Goal: Information Seeking & Learning: Check status

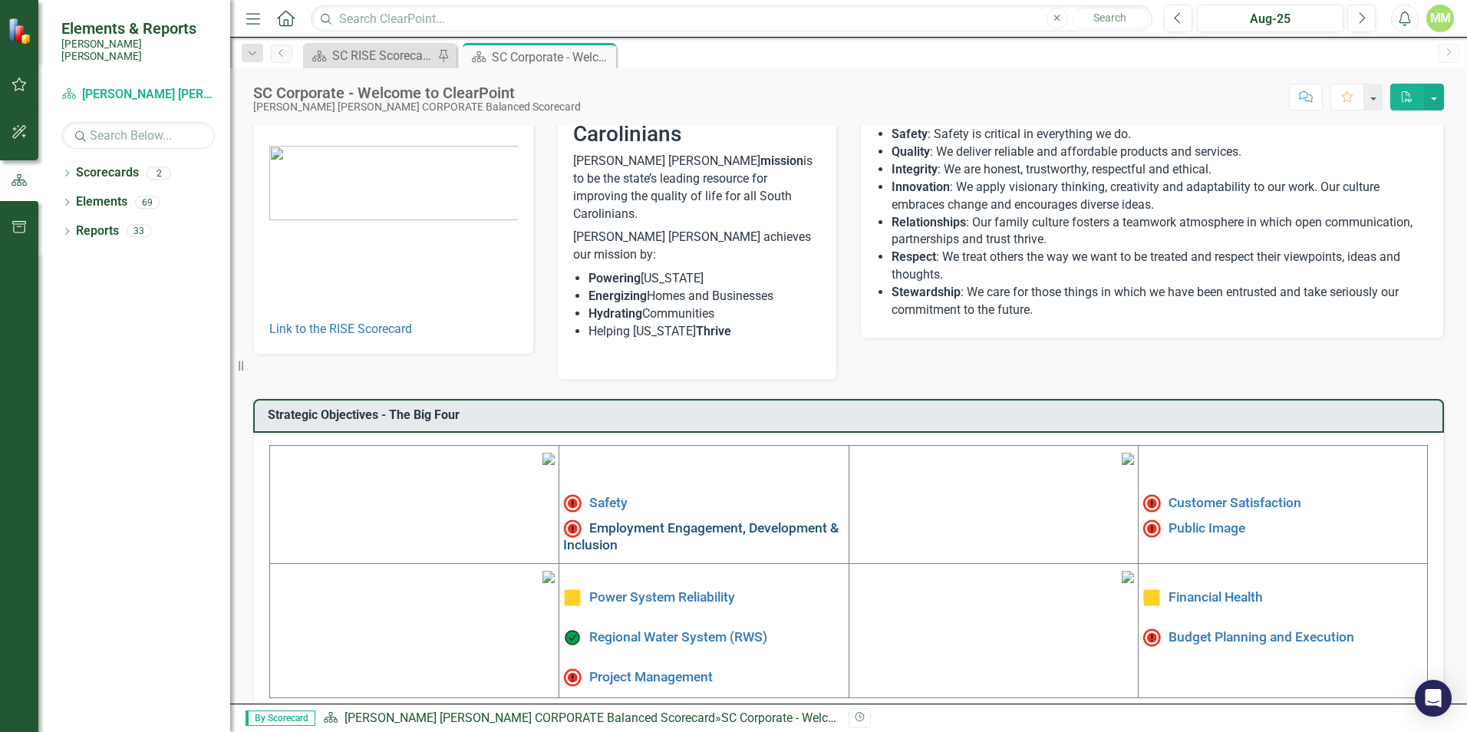
scroll to position [231, 0]
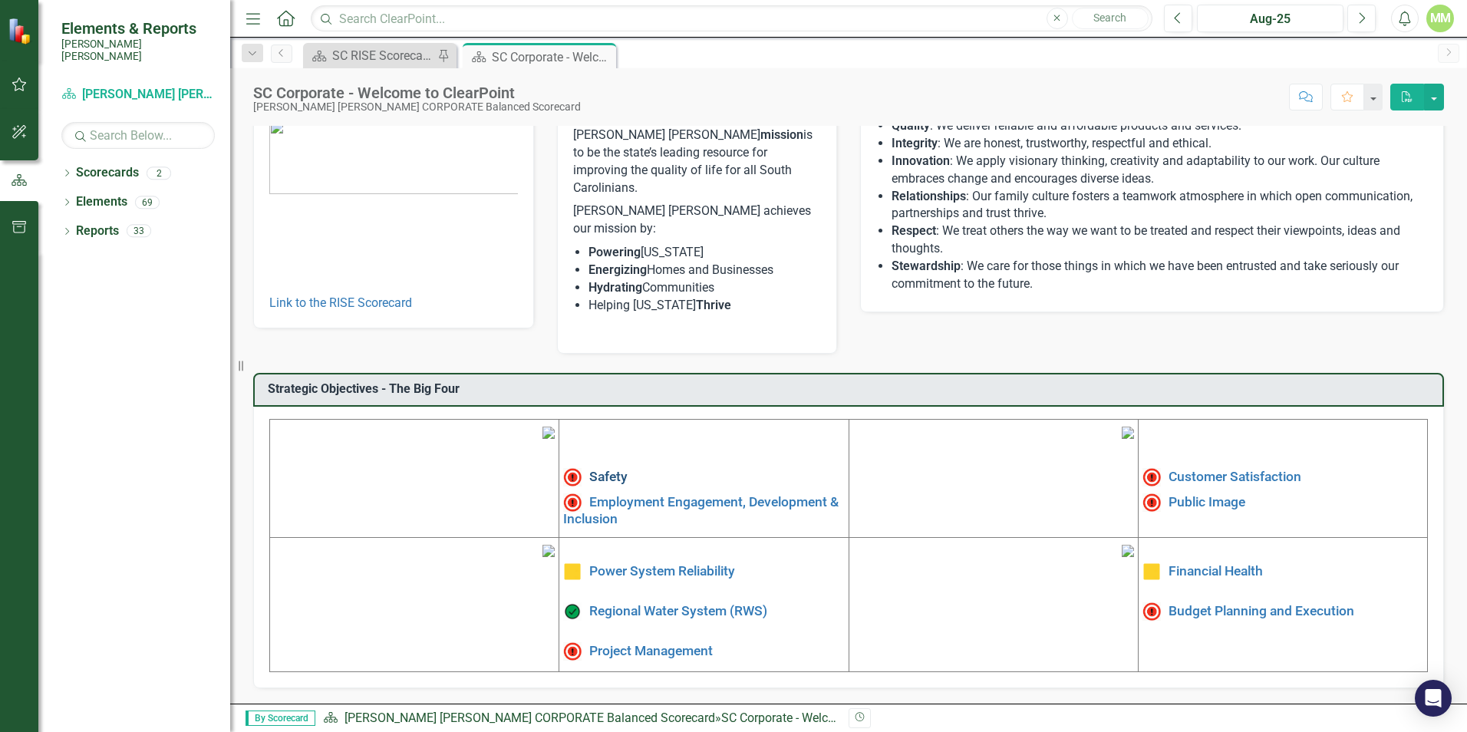
click at [598, 469] on link "Safety" at bounding box center [608, 476] width 38 height 15
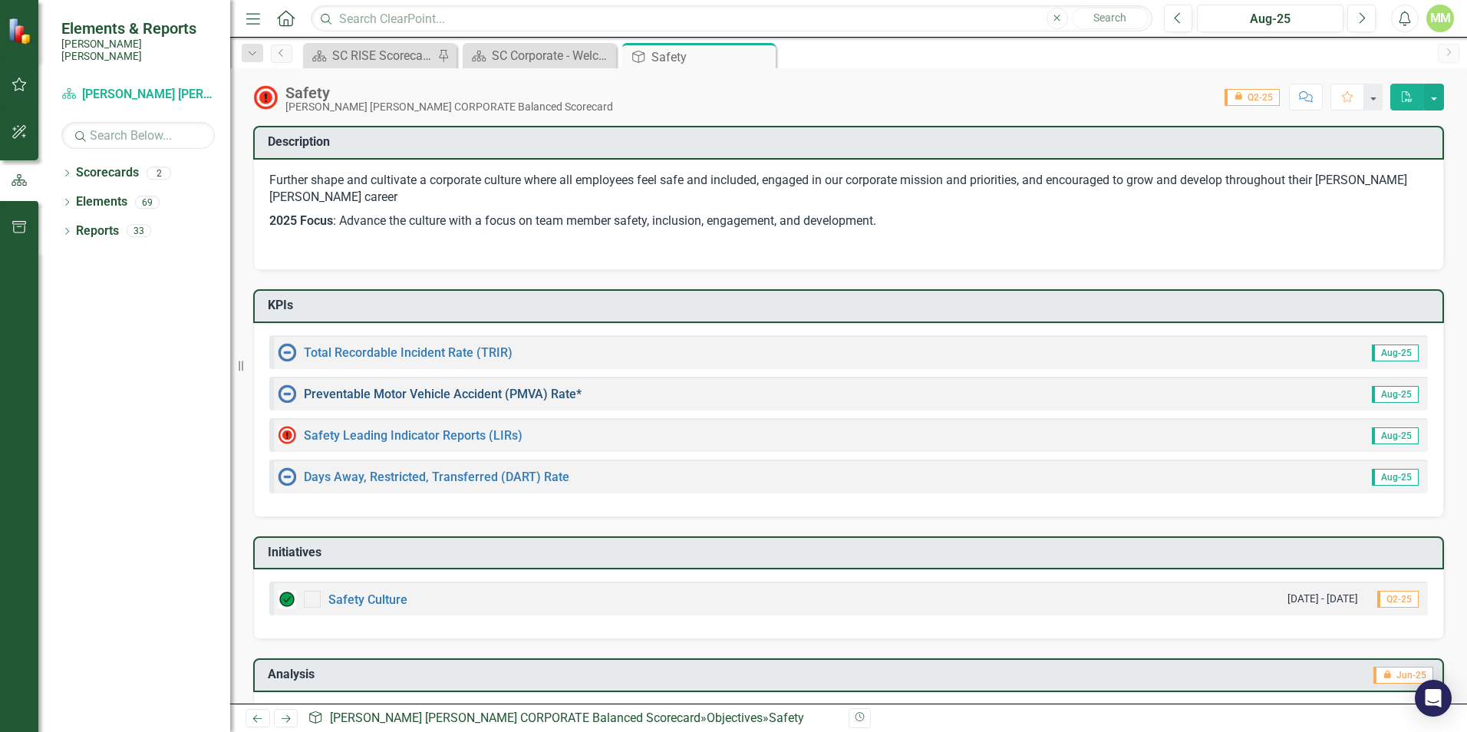
click at [414, 399] on link "Preventable Motor Vehicle Accident (PMVA) Rate*" at bounding box center [443, 394] width 278 height 15
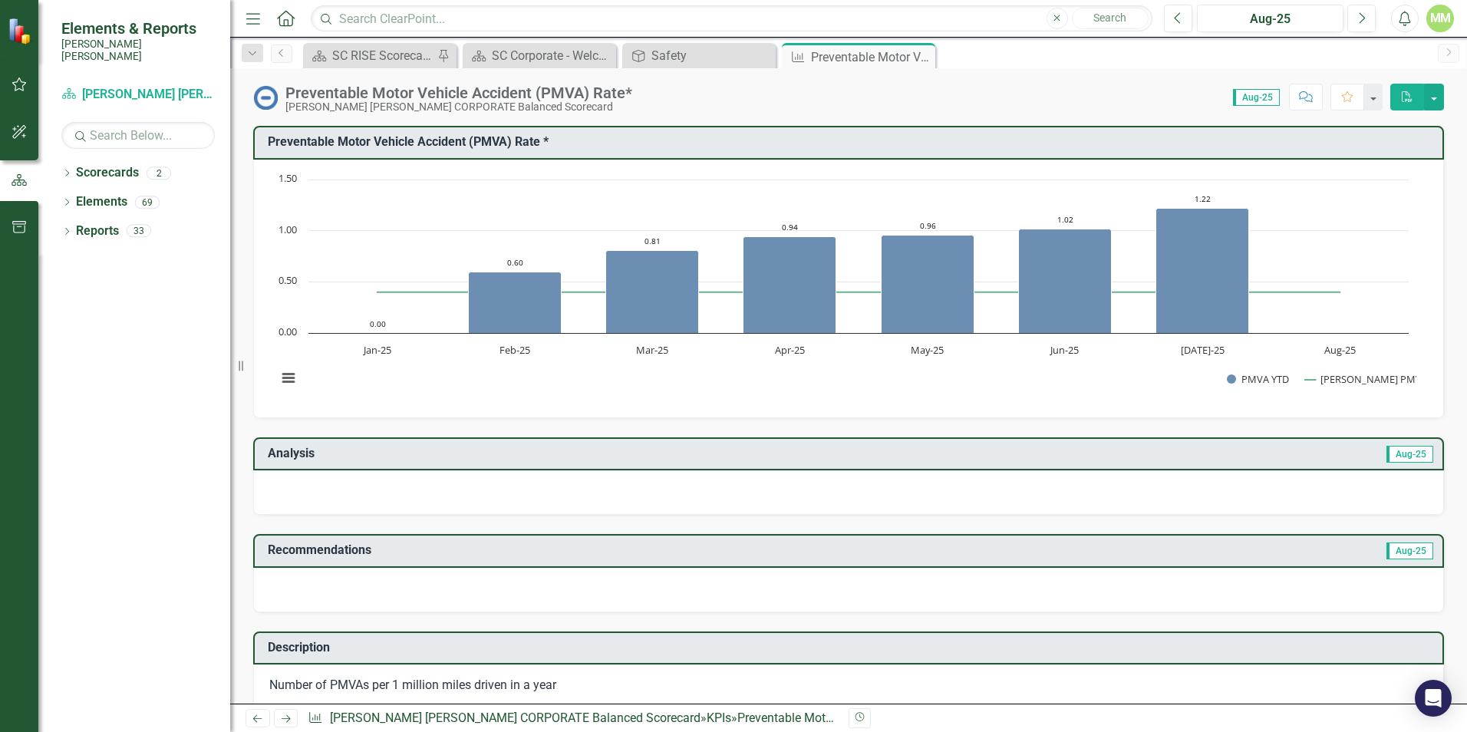
click at [0, 0] on icon "Close" at bounding box center [0, 0] width 0 height 0
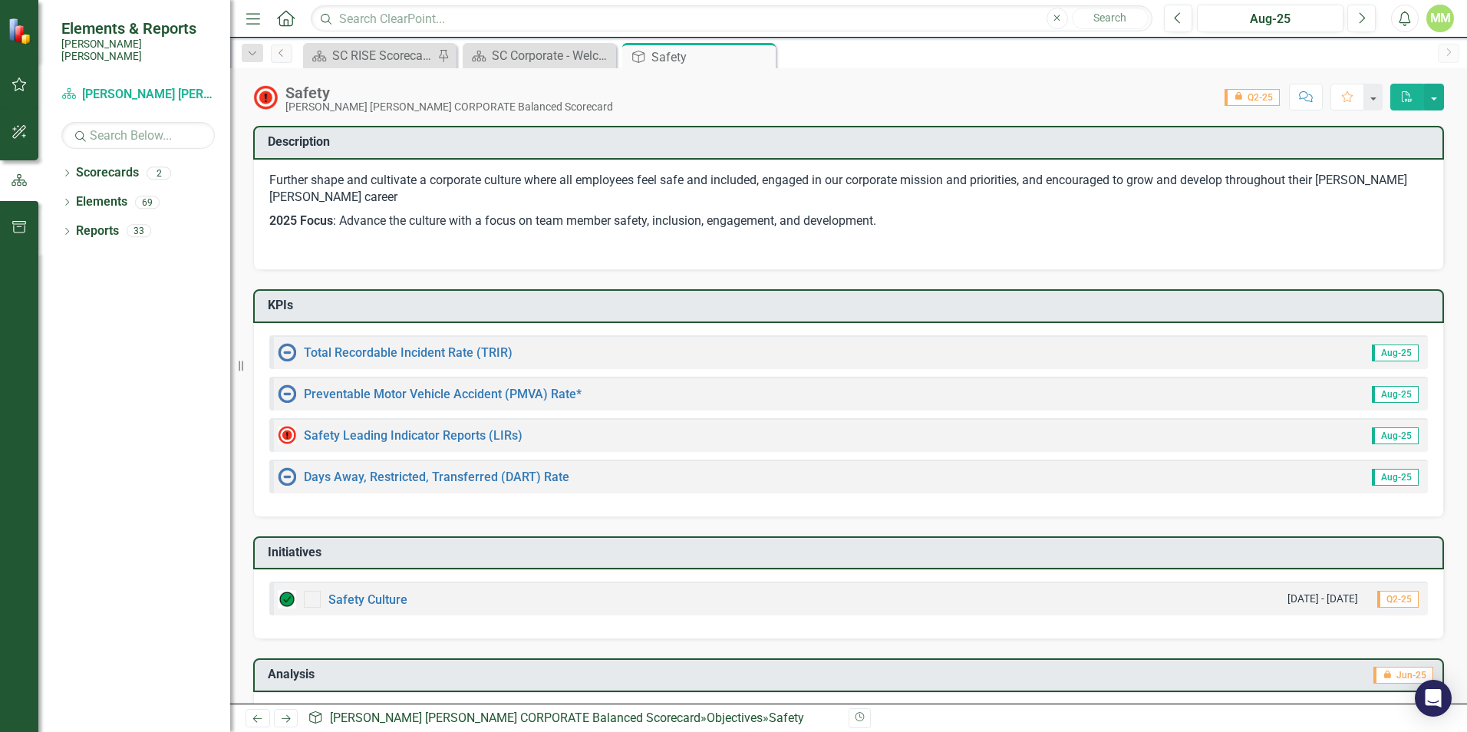
click at [390, 345] on div "Total Recordable Incident Rate (TRIR)" at bounding box center [395, 352] width 235 height 18
click at [396, 350] on link "Total Recordable Incident Rate (TRIR)" at bounding box center [408, 352] width 209 height 15
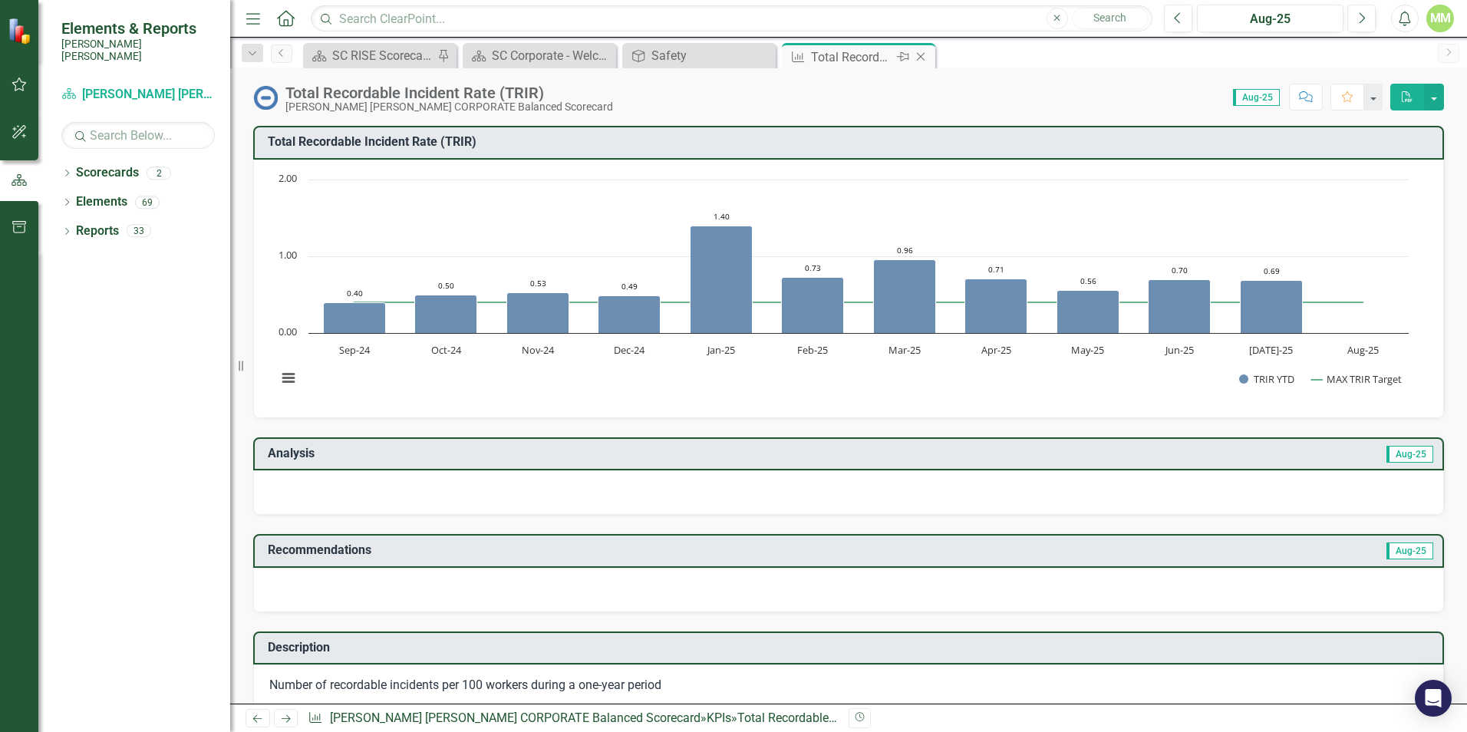
click at [927, 59] on icon "Close" at bounding box center [920, 57] width 15 height 12
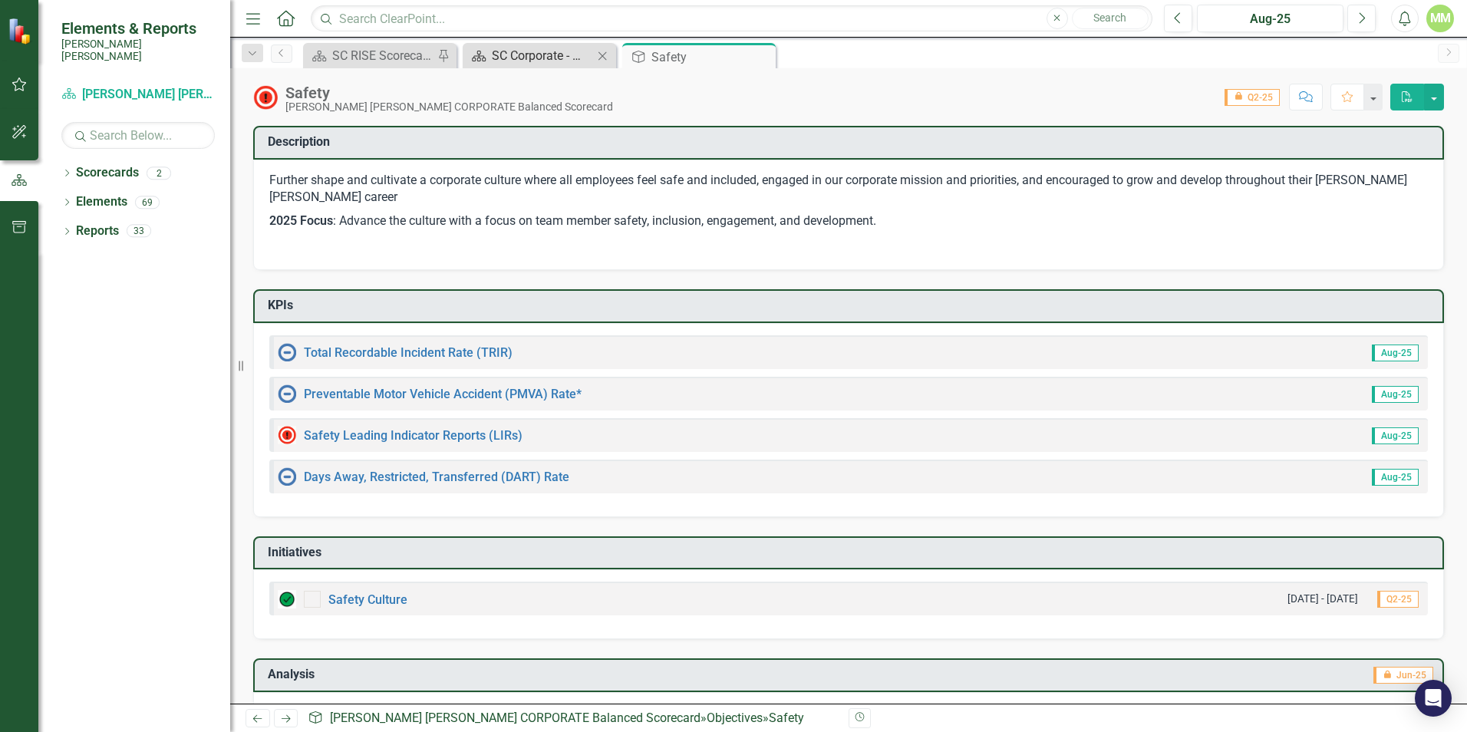
click at [565, 48] on div "SC Corporate - Welcome to ClearPoint" at bounding box center [542, 55] width 101 height 19
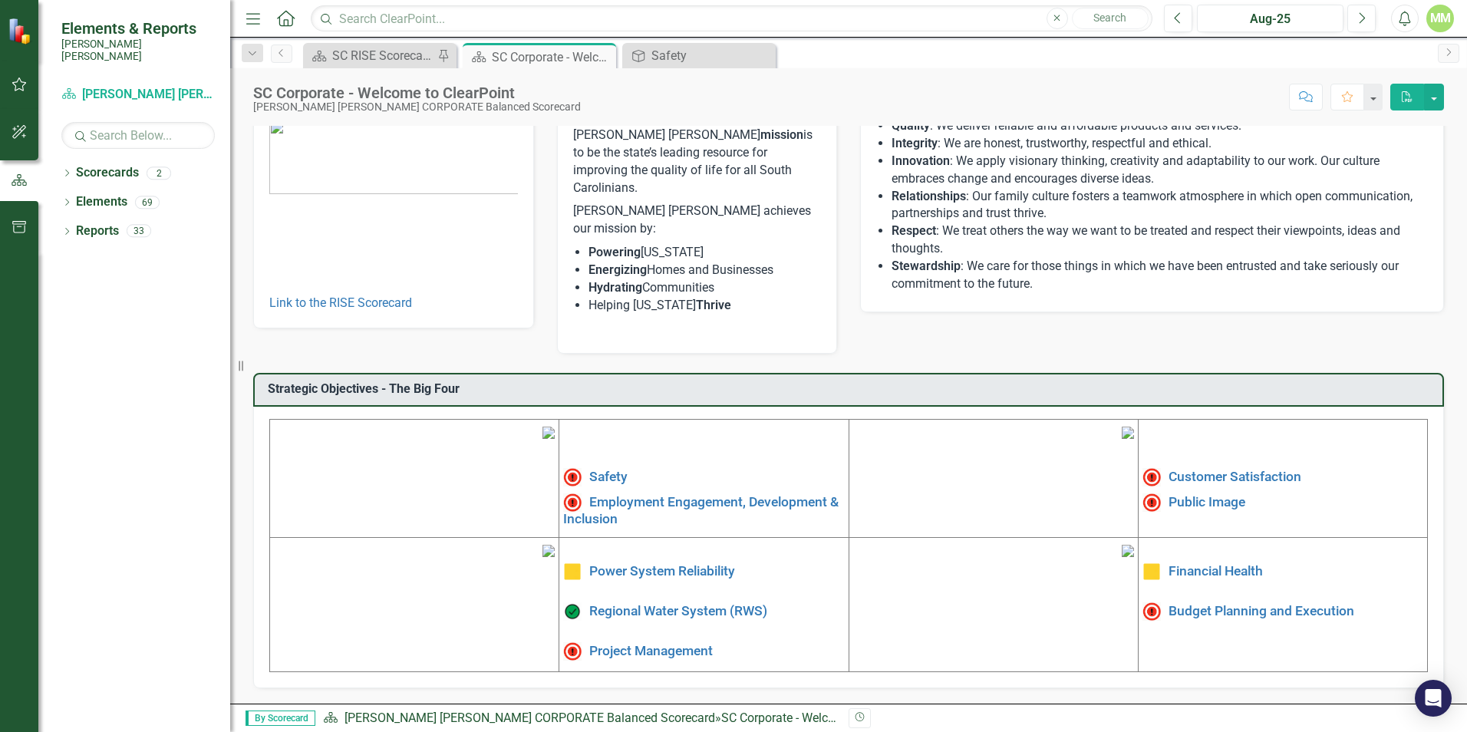
scroll to position [231, 0]
click at [542, 426] on img at bounding box center [548, 432] width 12 height 12
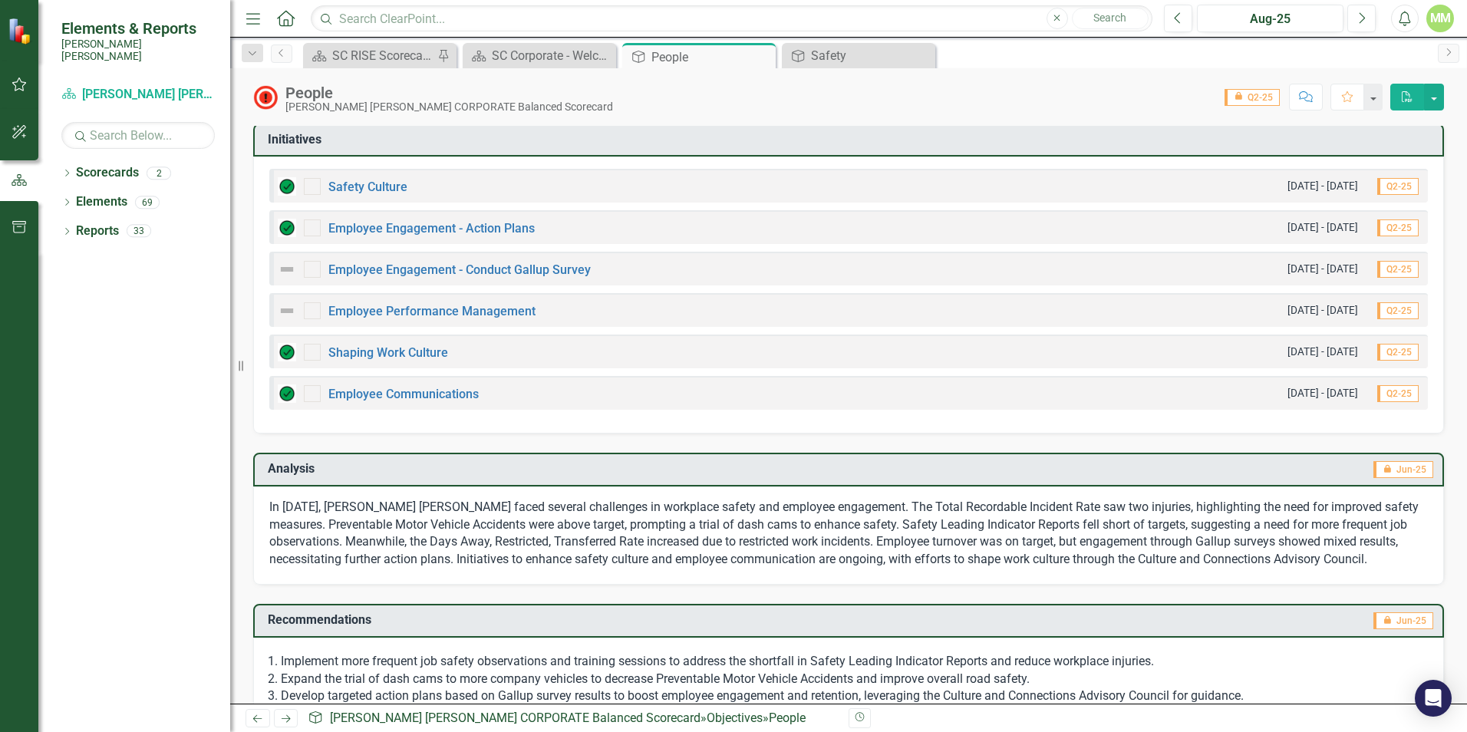
scroll to position [573, 0]
